Goal: Task Accomplishment & Management: Complete application form

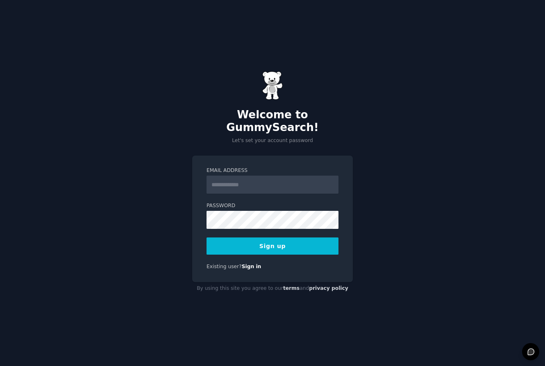
click at [420, 144] on div "Welcome to GummySearch! Let's set your account password Email Address Password …" at bounding box center [272, 183] width 545 height 366
click at [250, 182] on input "Email Address" at bounding box center [272, 185] width 132 height 18
click at [454, 202] on div "Welcome to GummySearch! Let's set your account password Email Address Password …" at bounding box center [272, 183] width 545 height 366
click at [232, 177] on input "Email Address" at bounding box center [272, 185] width 132 height 18
paste input "**********"
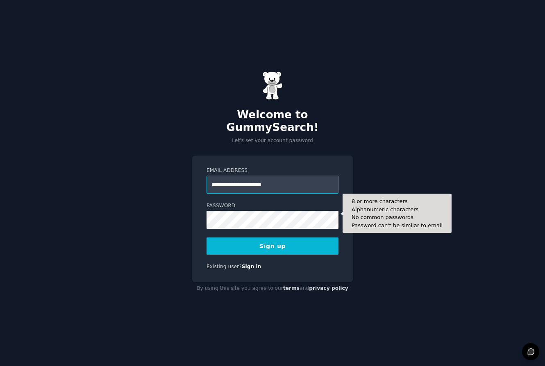
type input "**********"
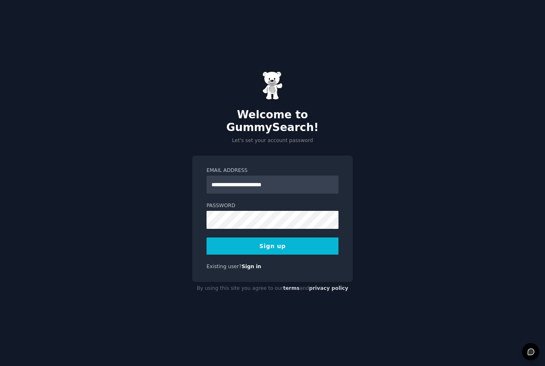
click at [397, 274] on div "**********" at bounding box center [272, 183] width 545 height 366
click at [261, 241] on button "Sign up" at bounding box center [272, 245] width 132 height 17
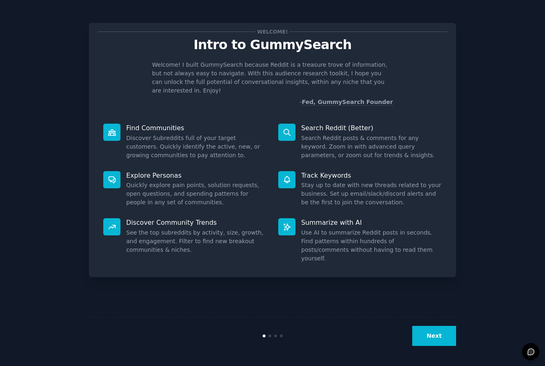
click at [436, 337] on button "Next" at bounding box center [434, 336] width 44 height 20
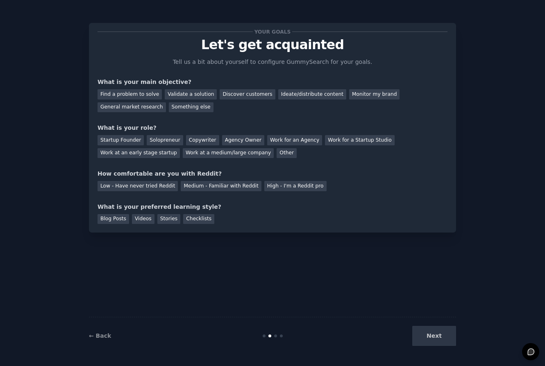
click at [436, 338] on div "Next" at bounding box center [394, 336] width 122 height 20
click at [59, 95] on div "Your goals Let's get acquainted Tell us a bit about yourself to configure Gummy…" at bounding box center [272, 182] width 522 height 343
click at [276, 154] on div "Other" at bounding box center [286, 153] width 20 height 10
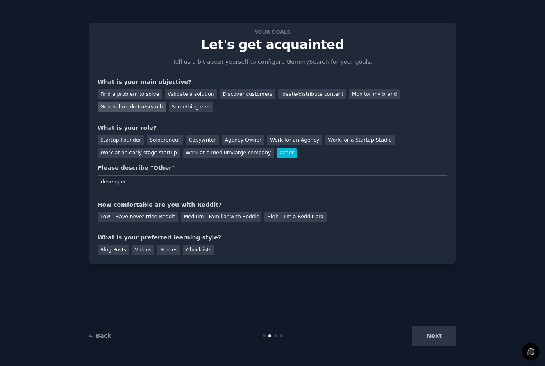
type input "developer"
click at [124, 105] on div "General market research" at bounding box center [131, 107] width 68 height 10
click at [156, 217] on div "Low - Have never tried Reddit" at bounding box center [137, 217] width 80 height 10
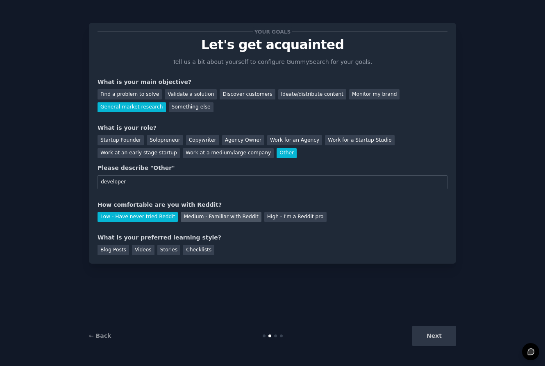
click at [203, 218] on div "Medium - Familiar with Reddit" at bounding box center [221, 217] width 80 height 10
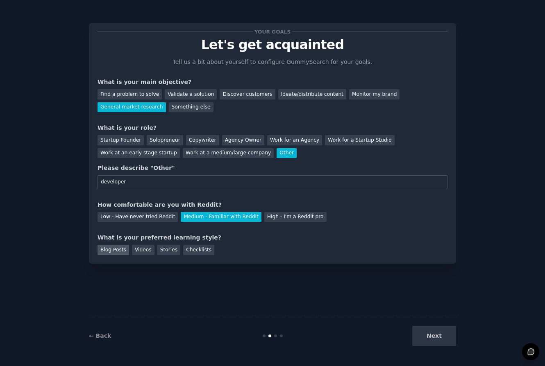
click at [107, 249] on div "Blog Posts" at bounding box center [113, 250] width 32 height 10
click at [425, 328] on button "Next" at bounding box center [434, 336] width 44 height 20
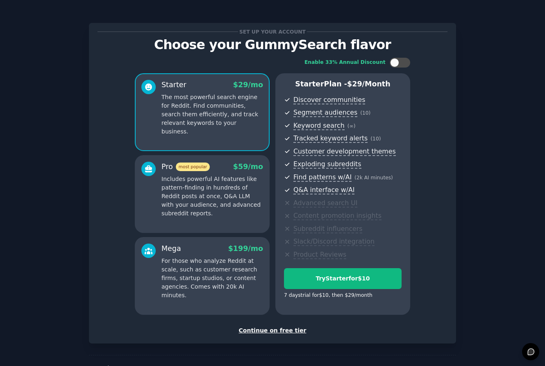
click at [286, 328] on div "Continue on free tier" at bounding box center [272, 330] width 350 height 9
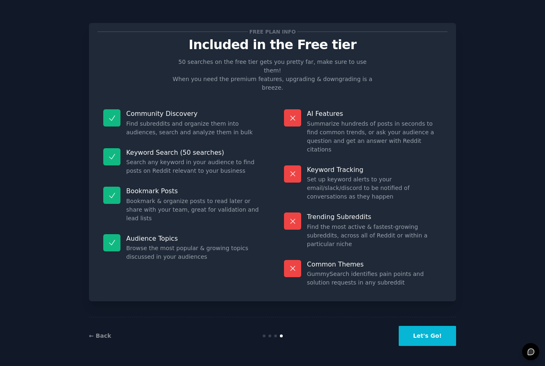
click at [428, 336] on button "Let's Go!" at bounding box center [426, 336] width 57 height 20
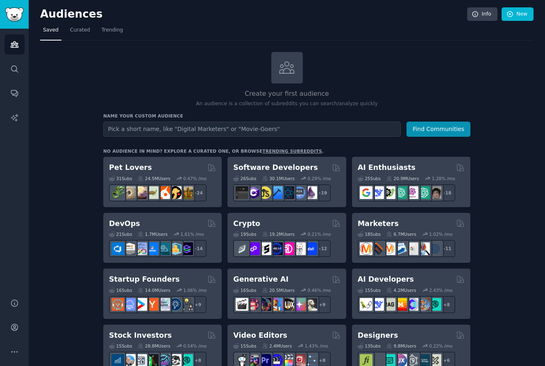
scroll to position [0, 0]
